Goal: Task Accomplishment & Management: Complete application form

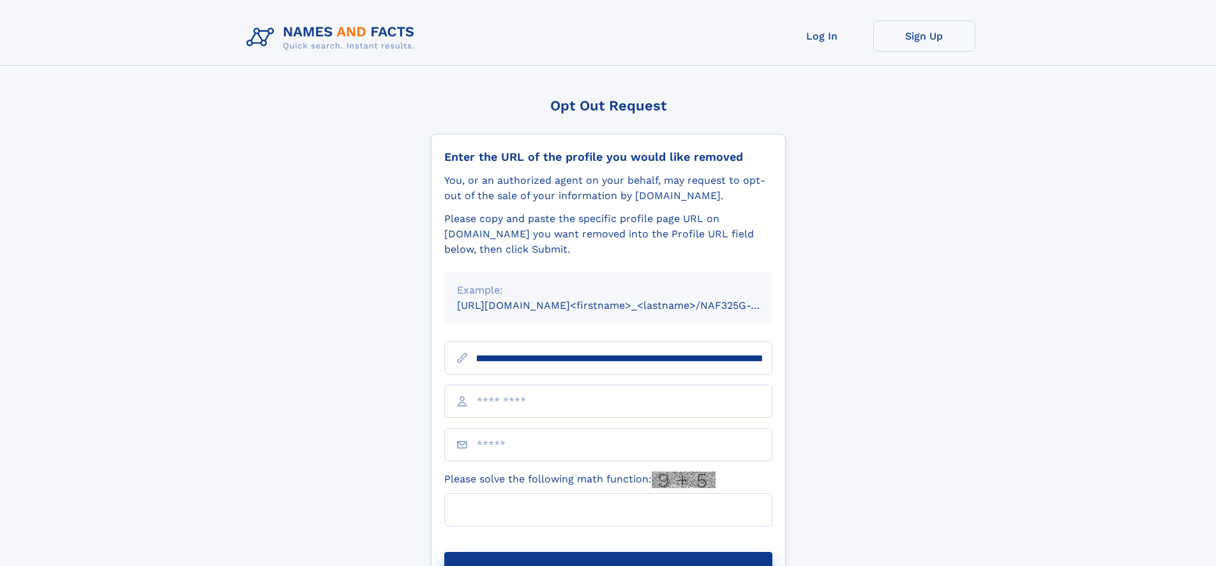
scroll to position [0, 153]
type input "**********"
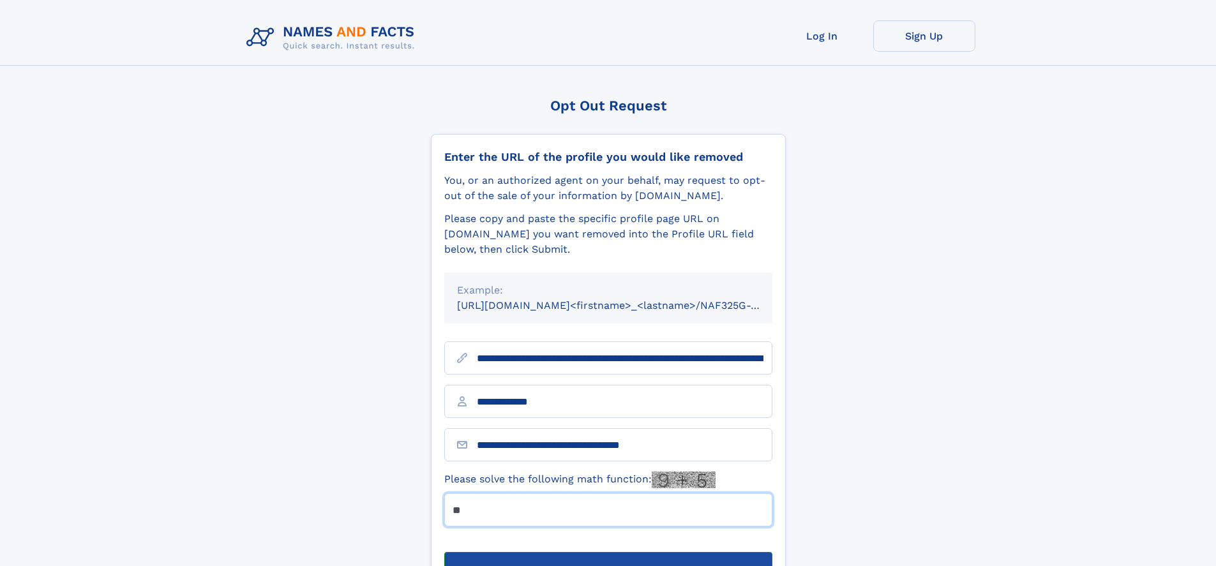
type input "**"
click at [608, 552] on button "Submit Opt Out Request" at bounding box center [608, 572] width 328 height 41
